Goal: Transaction & Acquisition: Purchase product/service

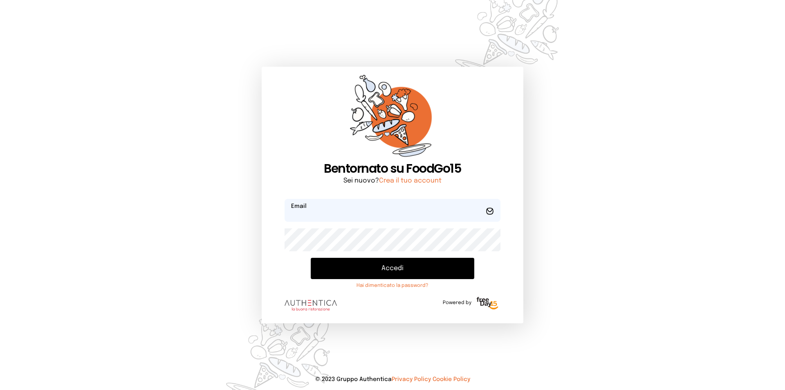
type input "**********"
click at [383, 264] on button "Accedi" at bounding box center [393, 268] width 164 height 21
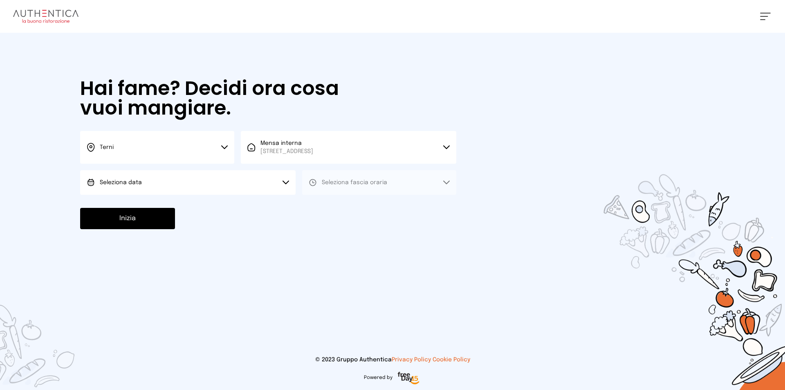
click at [210, 189] on button "Seleziona data" at bounding box center [188, 182] width 216 height 25
click at [205, 202] on li "[DATE], [DATE]" at bounding box center [188, 205] width 216 height 21
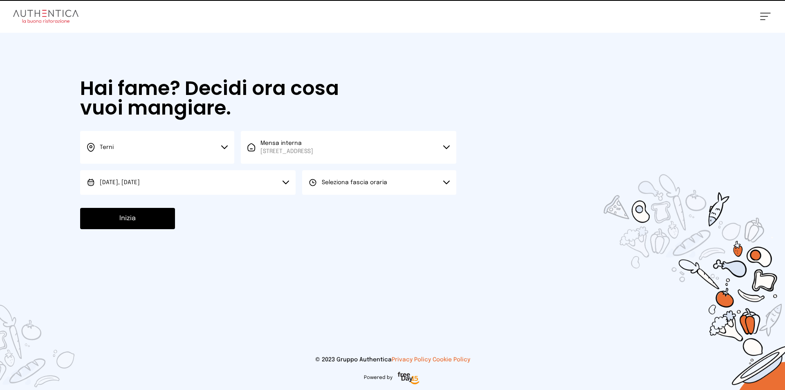
click at [327, 180] on span "Seleziona fascia oraria" at bounding box center [354, 183] width 65 height 6
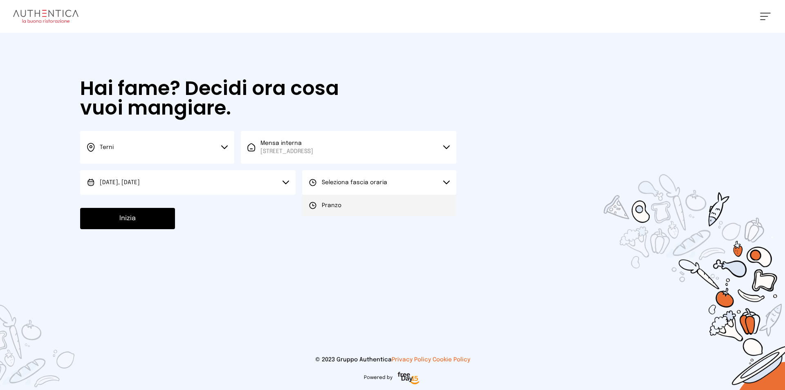
click at [312, 203] on icon at bounding box center [313, 205] width 8 height 8
click at [130, 205] on div "Hai fame? Decidi ora cosa vuoi mangiare. Terni Scegli la città [GEOGRAPHIC_DATA…" at bounding box center [268, 154] width 393 height 242
click at [130, 208] on button "Inizia" at bounding box center [127, 218] width 95 height 21
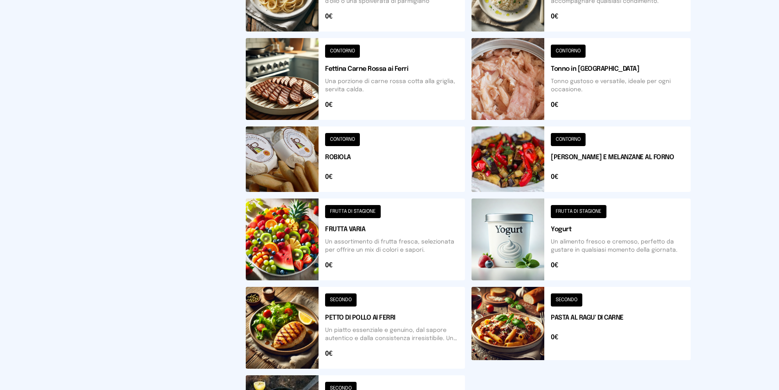
scroll to position [180, 0]
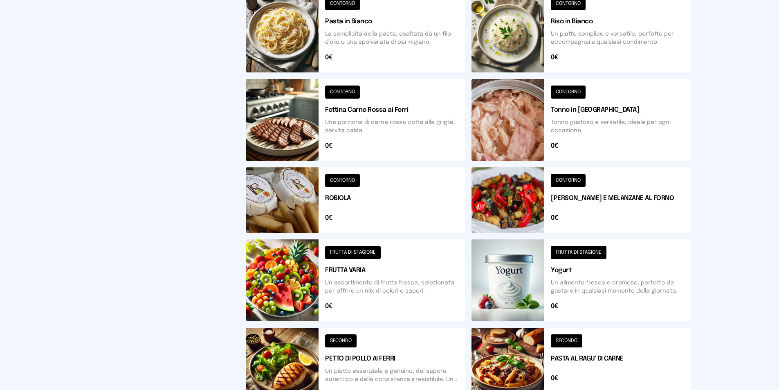
click at [290, 361] on button at bounding box center [355, 369] width 219 height 82
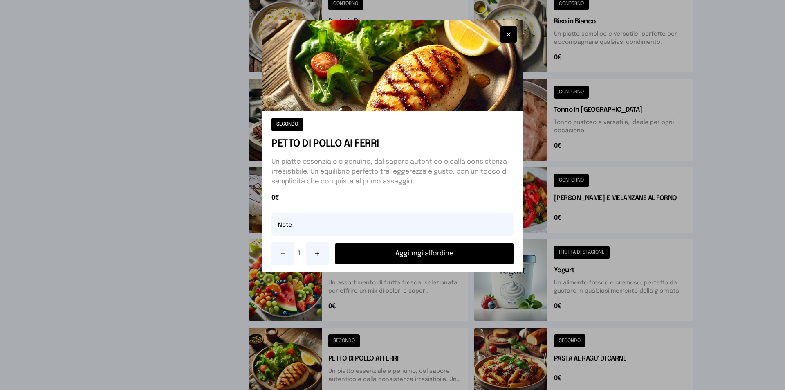
click at [307, 255] on button at bounding box center [317, 253] width 23 height 23
click at [329, 231] on input "text" at bounding box center [393, 224] width 242 height 23
click at [285, 230] on input "*********" at bounding box center [393, 224] width 242 height 23
click at [364, 228] on input "**********" at bounding box center [393, 224] width 242 height 23
type input "**********"
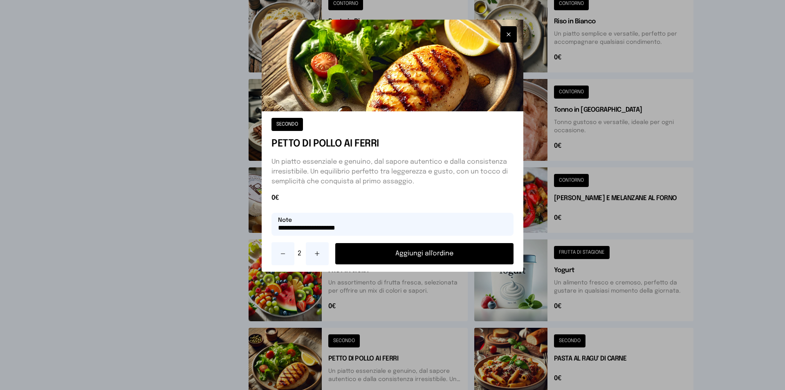
click at [429, 254] on button "Aggiungi all'ordine" at bounding box center [424, 253] width 178 height 21
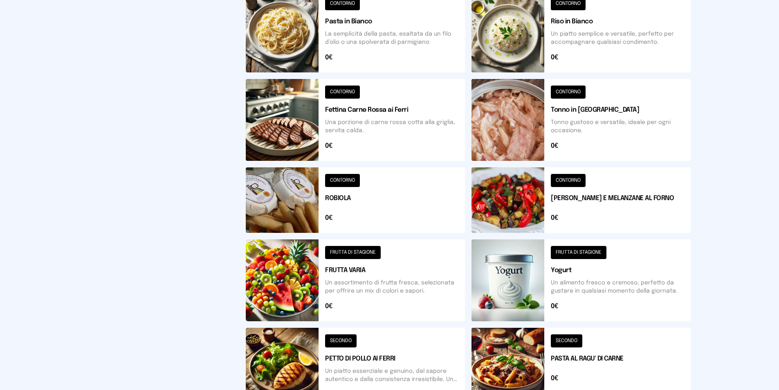
click at [580, 213] on button at bounding box center [580, 199] width 219 height 65
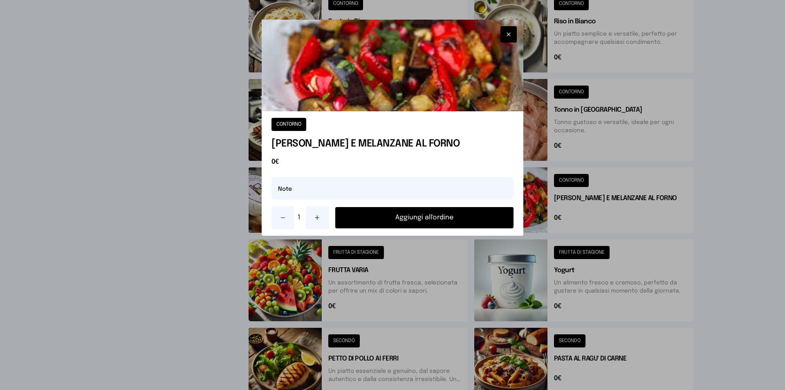
click at [512, 41] on button "button" at bounding box center [509, 34] width 16 height 16
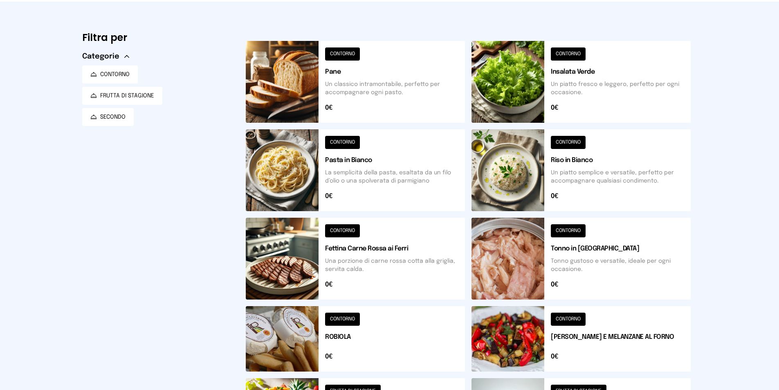
scroll to position [0, 0]
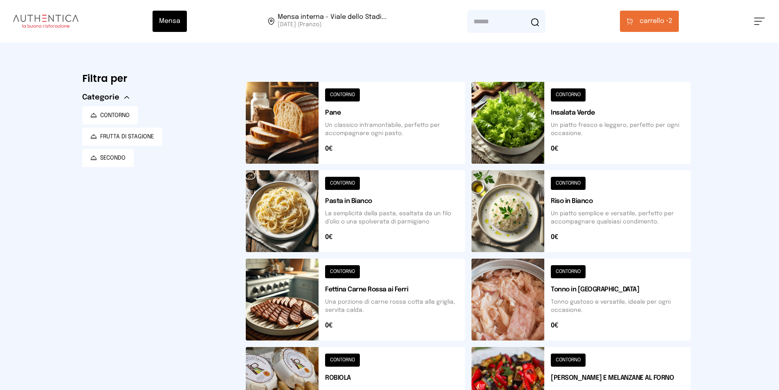
click at [625, 26] on button "carrello • 2" at bounding box center [649, 21] width 59 height 21
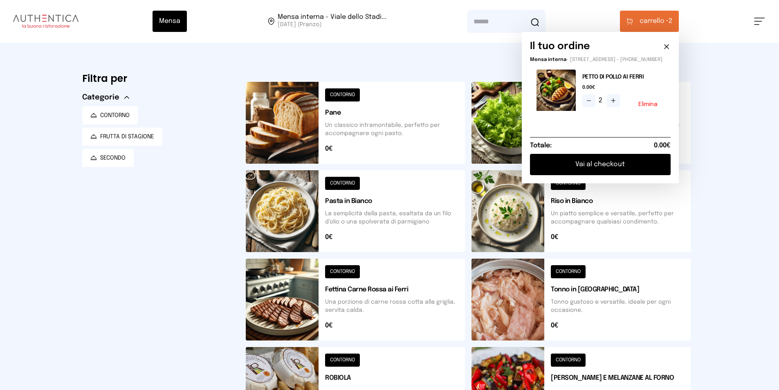
click at [592, 103] on button at bounding box center [588, 100] width 13 height 13
click at [698, 97] on div "Filtra per Categorie CONTORNO FRUTTA DI STAGIONE SECONDO CONTORNO Pane Un class…" at bounding box center [390, 368] width 628 height 651
click at [654, 107] on button "Elimina" at bounding box center [647, 104] width 19 height 6
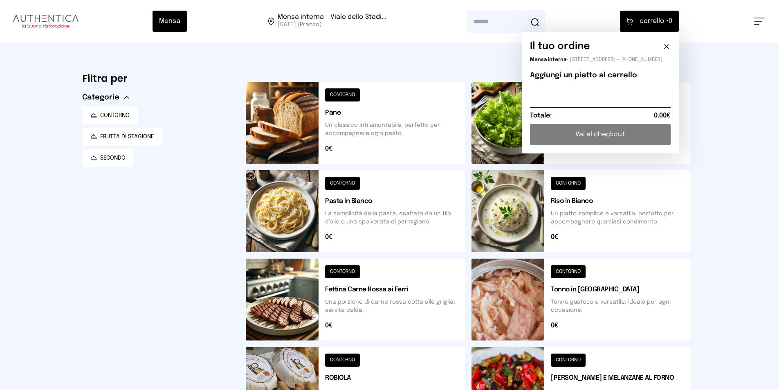
scroll to position [164, 0]
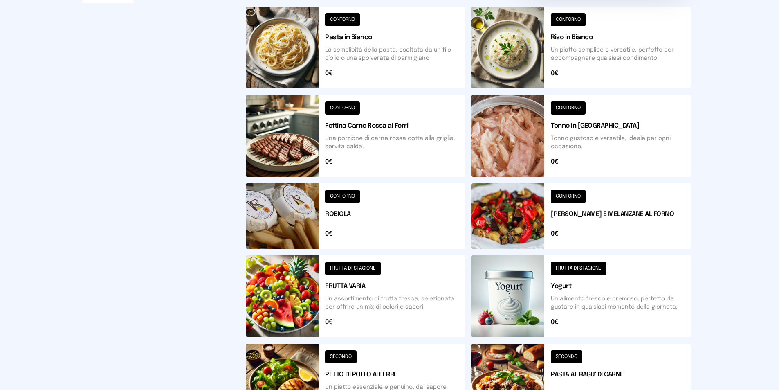
click at [330, 365] on button at bounding box center [355, 384] width 219 height 82
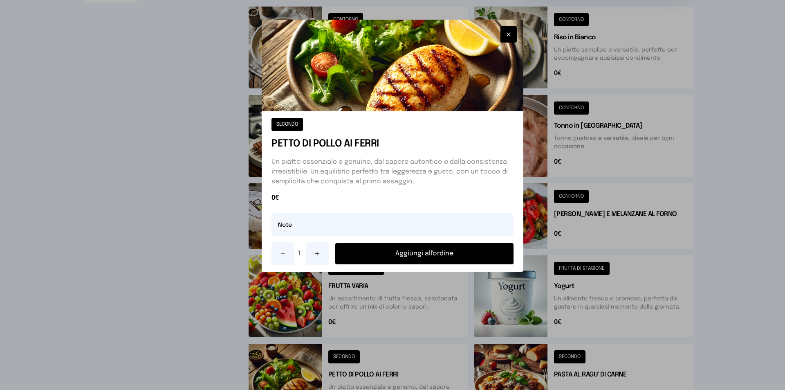
click at [315, 247] on button at bounding box center [317, 253] width 23 height 23
click at [405, 243] on button "Aggiungi all'ordine" at bounding box center [424, 253] width 178 height 21
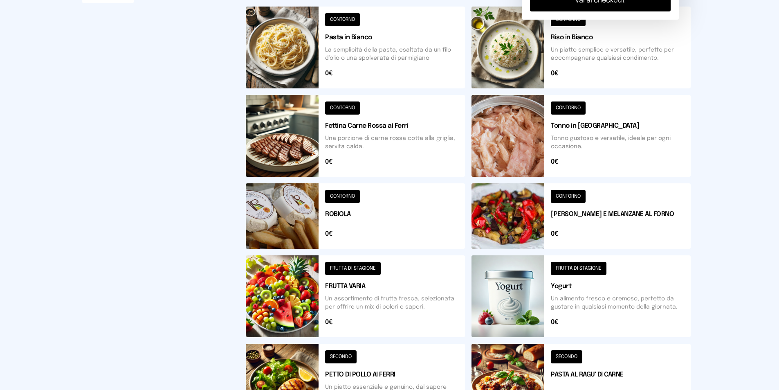
scroll to position [0, 0]
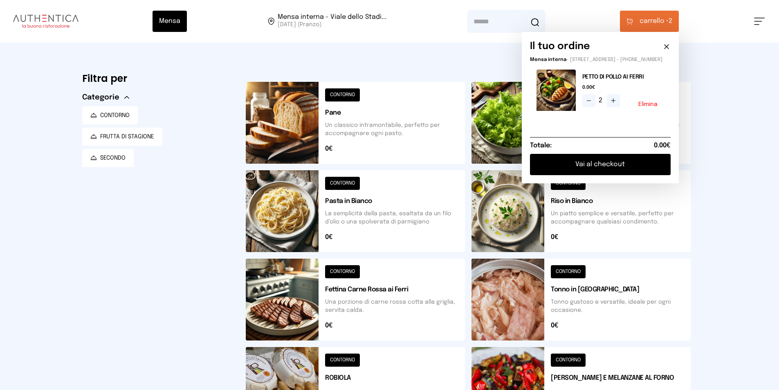
click at [493, 135] on button at bounding box center [580, 123] width 219 height 82
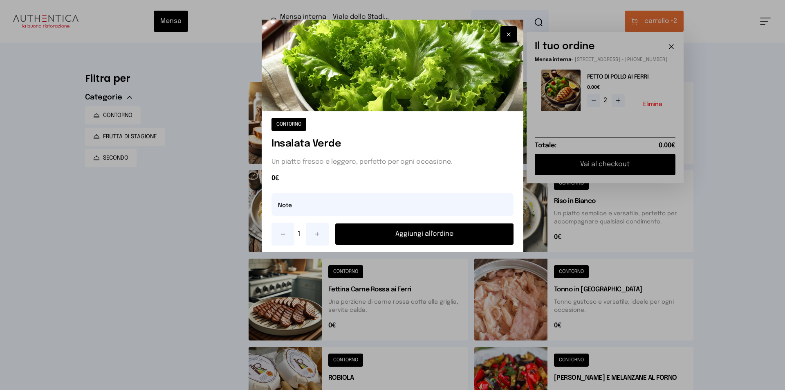
click at [427, 235] on button "Aggiungi all'ordine" at bounding box center [424, 233] width 178 height 21
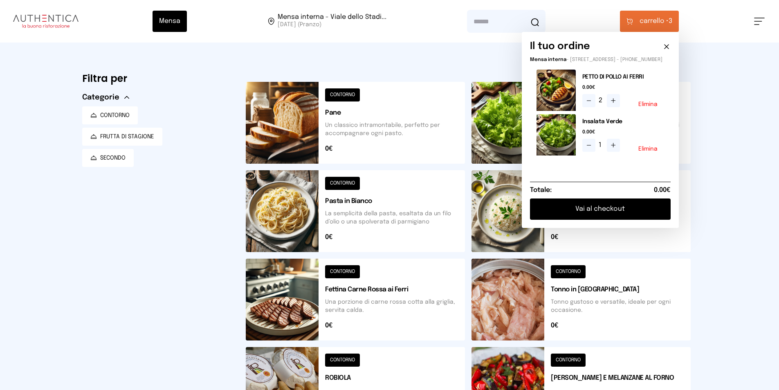
click at [584, 213] on button "Vai al checkout" at bounding box center [600, 208] width 141 height 21
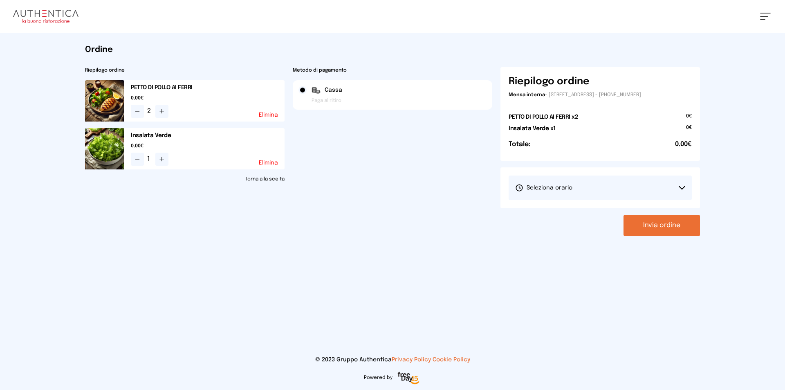
click at [575, 189] on button "Seleziona orario" at bounding box center [600, 187] width 183 height 25
click at [572, 205] on li "1° Turno (13:00 - 15:00)" at bounding box center [600, 210] width 183 height 21
click at [638, 230] on button "Invia ordine" at bounding box center [662, 225] width 76 height 21
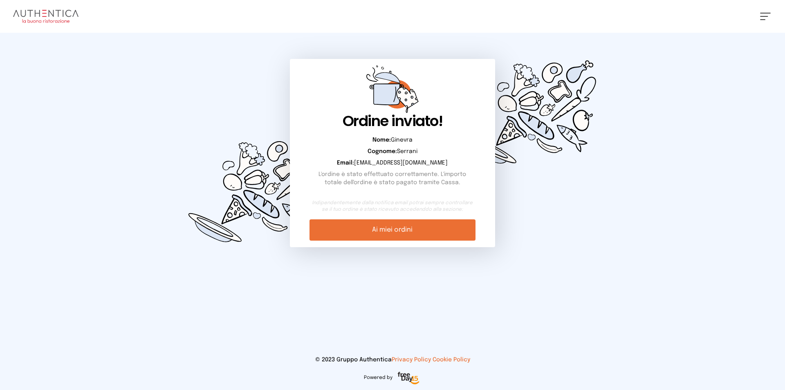
click at [382, 105] on icon at bounding box center [386, 94] width 27 height 22
click at [60, 12] on img at bounding box center [45, 16] width 65 height 13
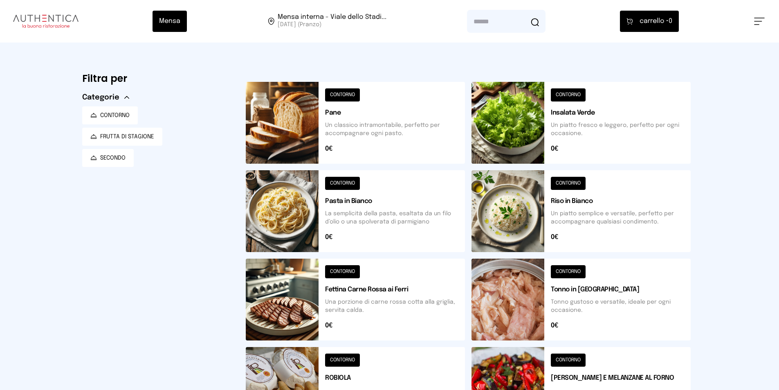
click at [759, 22] on button at bounding box center [759, 21] width 11 height 7
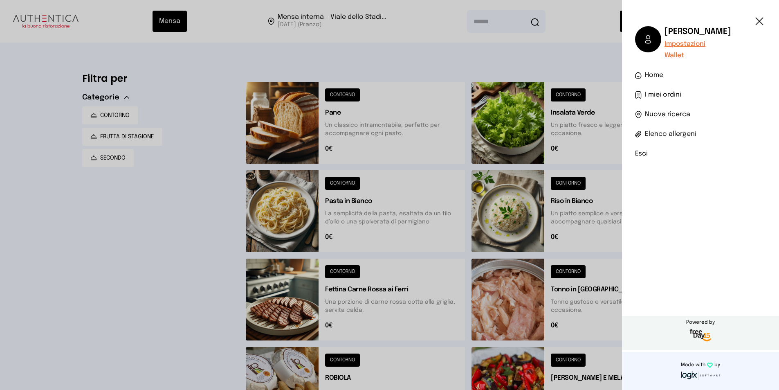
click at [670, 94] on span "I miei ordini" at bounding box center [663, 95] width 36 height 10
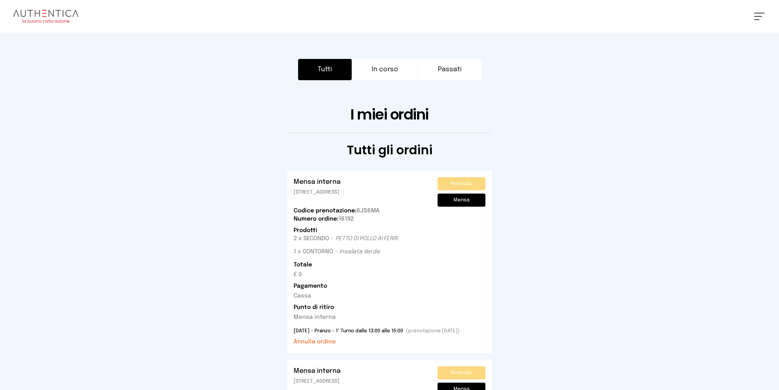
click at [65, 16] on img at bounding box center [45, 16] width 65 height 13
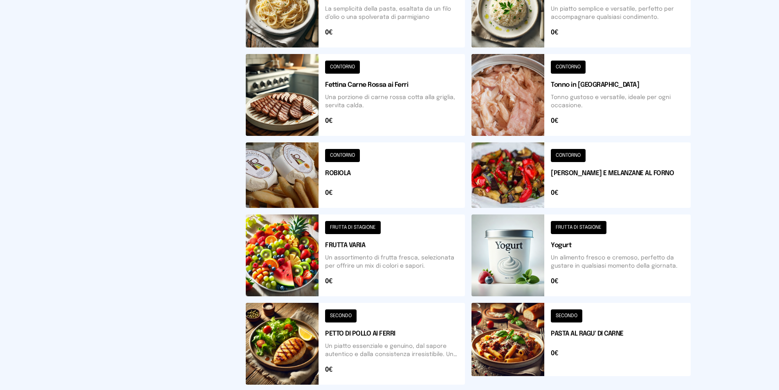
scroll to position [286, 0]
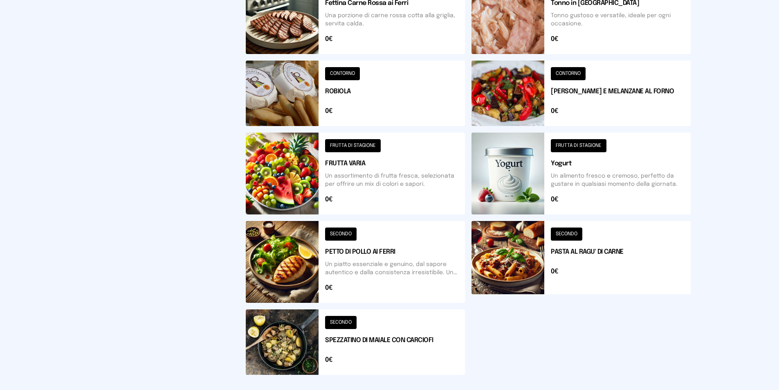
click at [572, 90] on button at bounding box center [580, 93] width 219 height 65
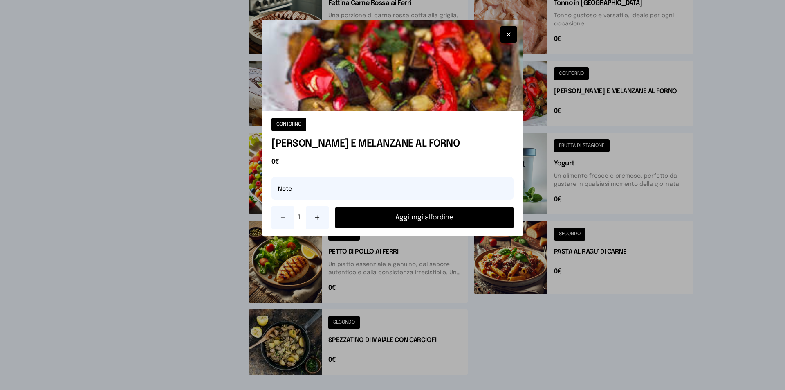
click at [481, 225] on button "Aggiungi all'ordine" at bounding box center [424, 217] width 178 height 21
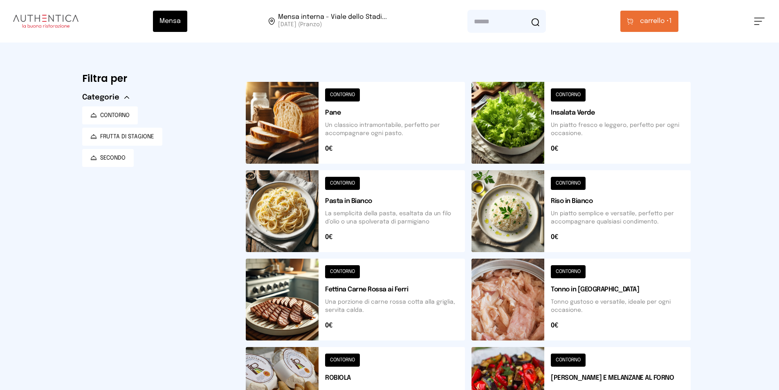
scroll to position [204, 0]
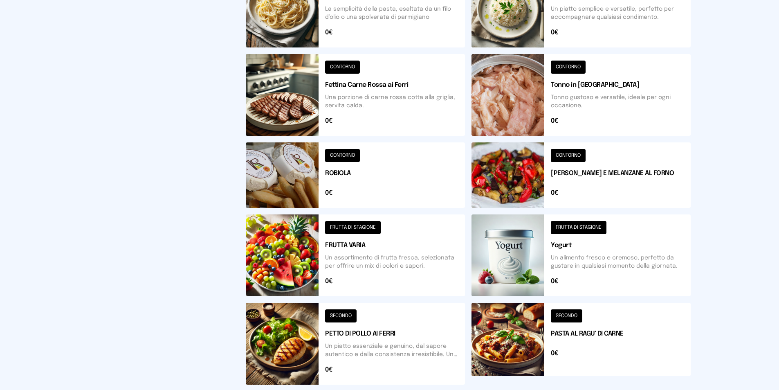
click at [339, 281] on button at bounding box center [355, 255] width 219 height 82
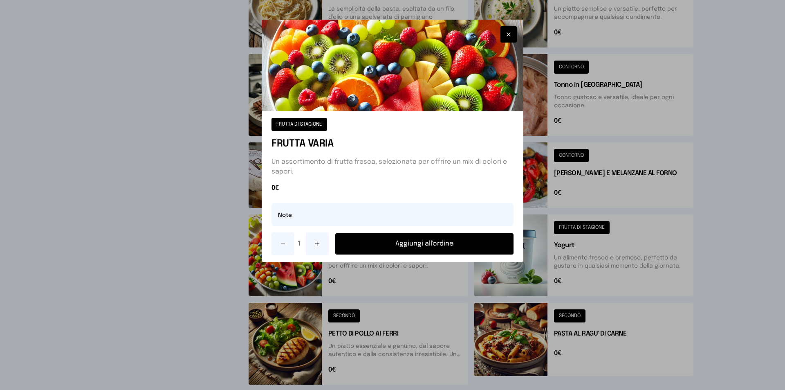
click at [393, 240] on button "Aggiungi all'ordine" at bounding box center [424, 243] width 178 height 21
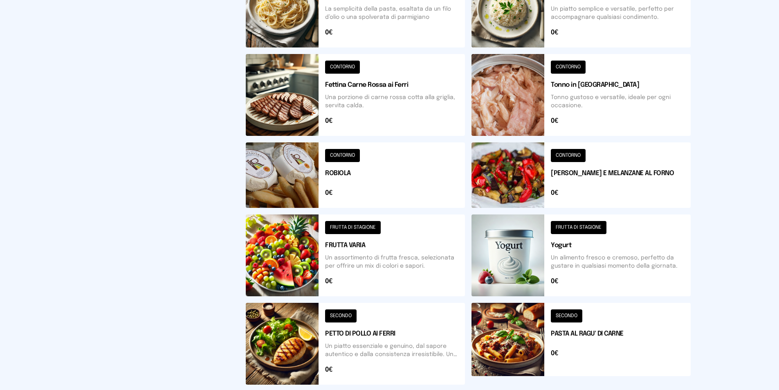
scroll to position [0, 0]
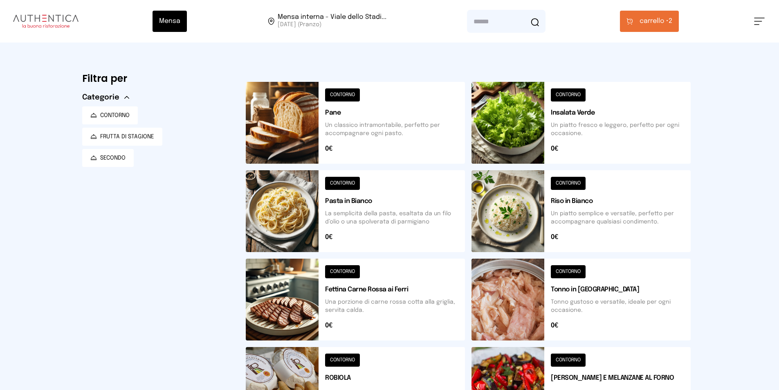
click at [649, 30] on button "carrello • 2" at bounding box center [649, 21] width 59 height 21
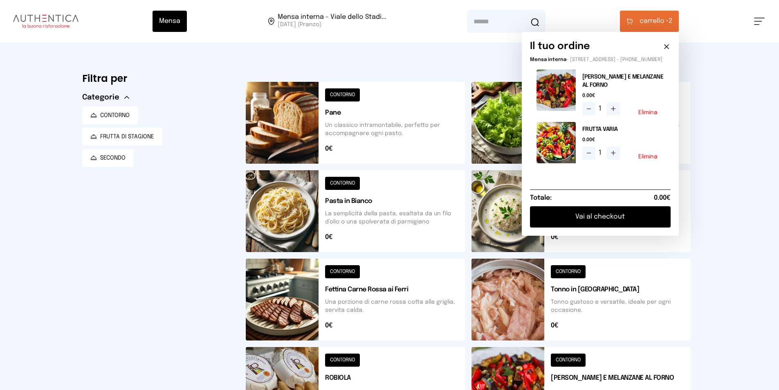
click at [607, 219] on button "Vai al checkout" at bounding box center [600, 216] width 141 height 21
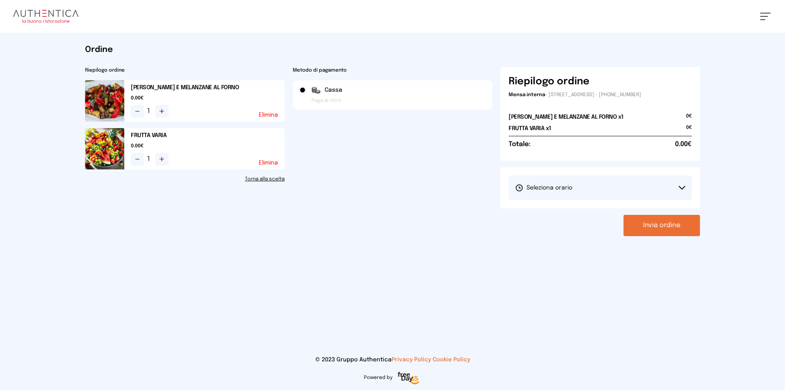
click at [603, 194] on button "Seleziona orario" at bounding box center [600, 187] width 183 height 25
click at [604, 209] on li "1° Turno (13:00 - 15:00)" at bounding box center [600, 210] width 183 height 21
click at [647, 216] on button "Invia ordine" at bounding box center [662, 225] width 76 height 21
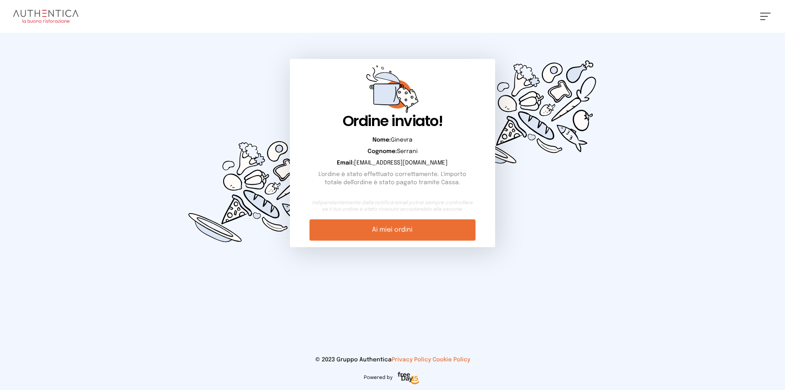
drag, startPoint x: 763, startPoint y: 11, endPoint x: 764, endPoint y: 16, distance: 5.9
click at [764, 16] on div "[PERSON_NAME] Impostazioni Wallet Home I miei ordini Nuova ricerca Elenco aller…" at bounding box center [392, 16] width 785 height 33
click at [764, 16] on span at bounding box center [764, 16] width 8 height 1
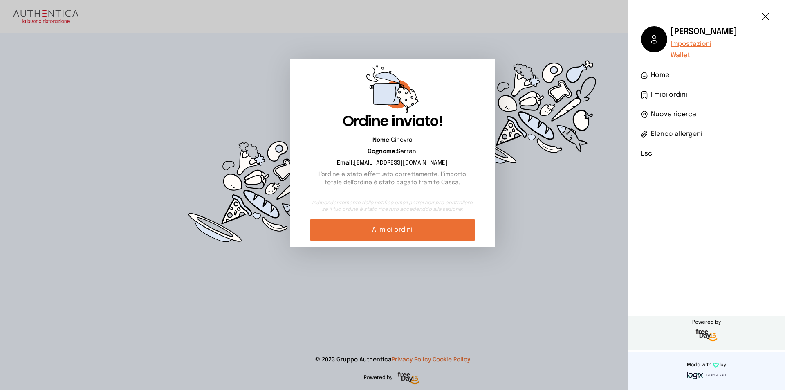
click at [669, 87] on ul "[PERSON_NAME] Impostazioni Wallet Home I miei ordini Nuova ricerca Elenco aller…" at bounding box center [706, 92] width 131 height 132
click at [669, 91] on span "I miei ordini" at bounding box center [669, 95] width 36 height 10
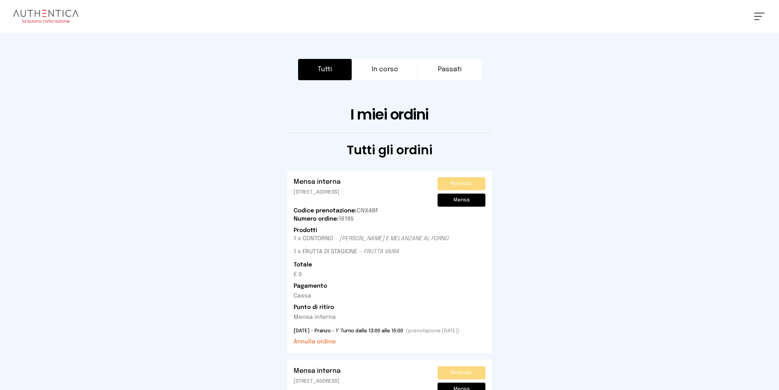
click at [443, 63] on button "Passati" at bounding box center [449, 69] width 63 height 21
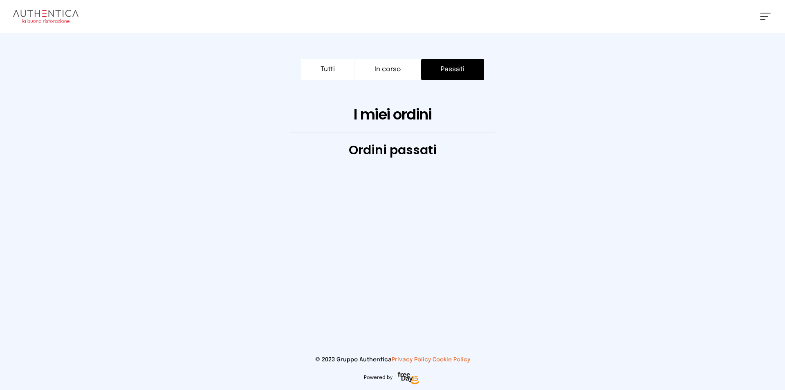
click at [321, 61] on button "Tutti" at bounding box center [328, 69] width 54 height 21
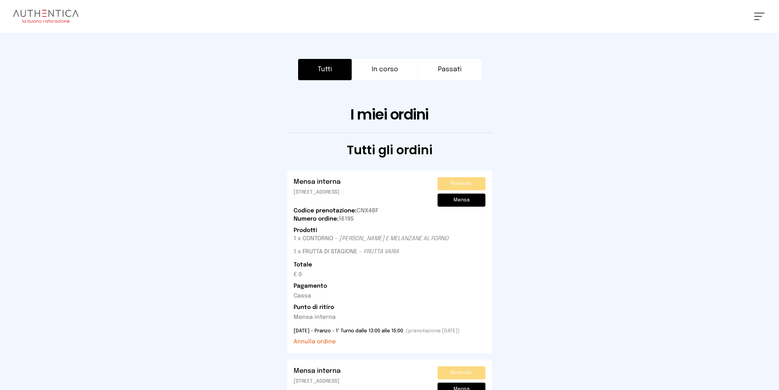
scroll to position [204, 0]
